Goal: Find specific page/section: Find specific page/section

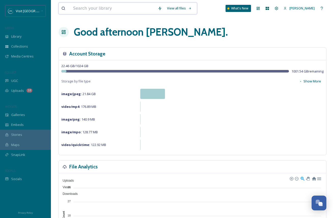
click at [116, 10] on input at bounding box center [112, 8] width 85 height 11
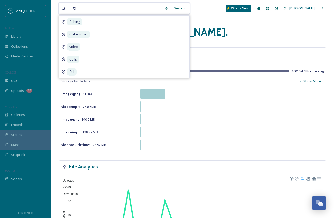
type input "t"
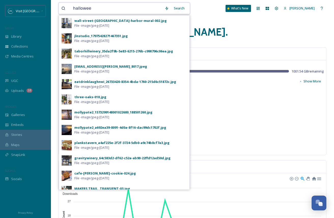
type input "[DATE]"
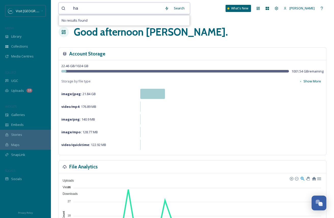
type input "h"
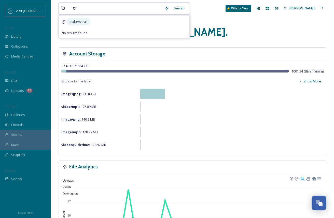
type input "t"
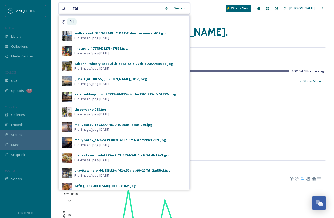
type input "fall"
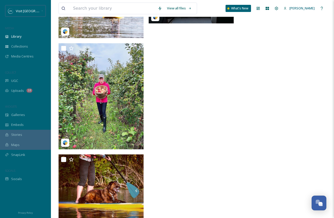
scroll to position [1045, 0]
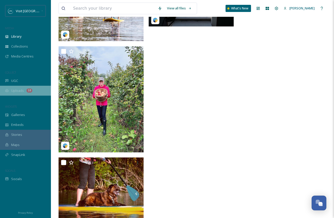
click at [24, 89] on div "Uploads 18" at bounding box center [25, 91] width 51 height 10
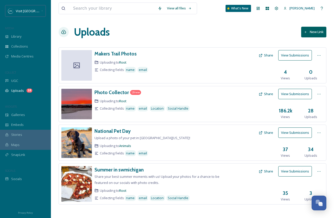
click at [82, 97] on img at bounding box center [76, 104] width 31 height 31
click at [121, 93] on h3 "Photo Collector" at bounding box center [111, 92] width 34 height 6
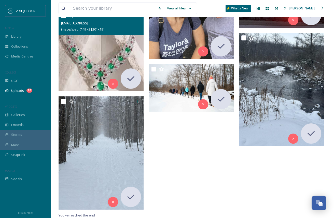
scroll to position [833, 0]
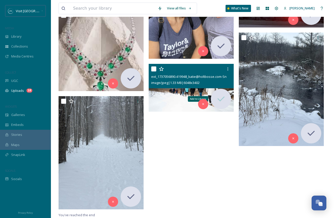
click at [220, 99] on icon at bounding box center [221, 99] width 10 height 10
click at [220, 103] on icon at bounding box center [221, 99] width 10 height 10
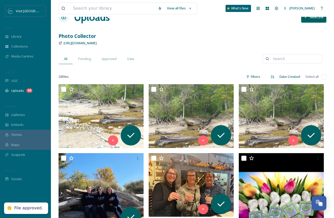
scroll to position [0, 0]
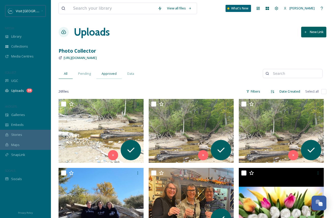
click at [108, 76] on span "Approved" at bounding box center [108, 73] width 15 height 5
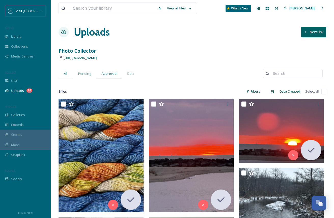
click at [70, 71] on div "All" at bounding box center [65, 73] width 14 height 10
